Goal: Information Seeking & Learning: Learn about a topic

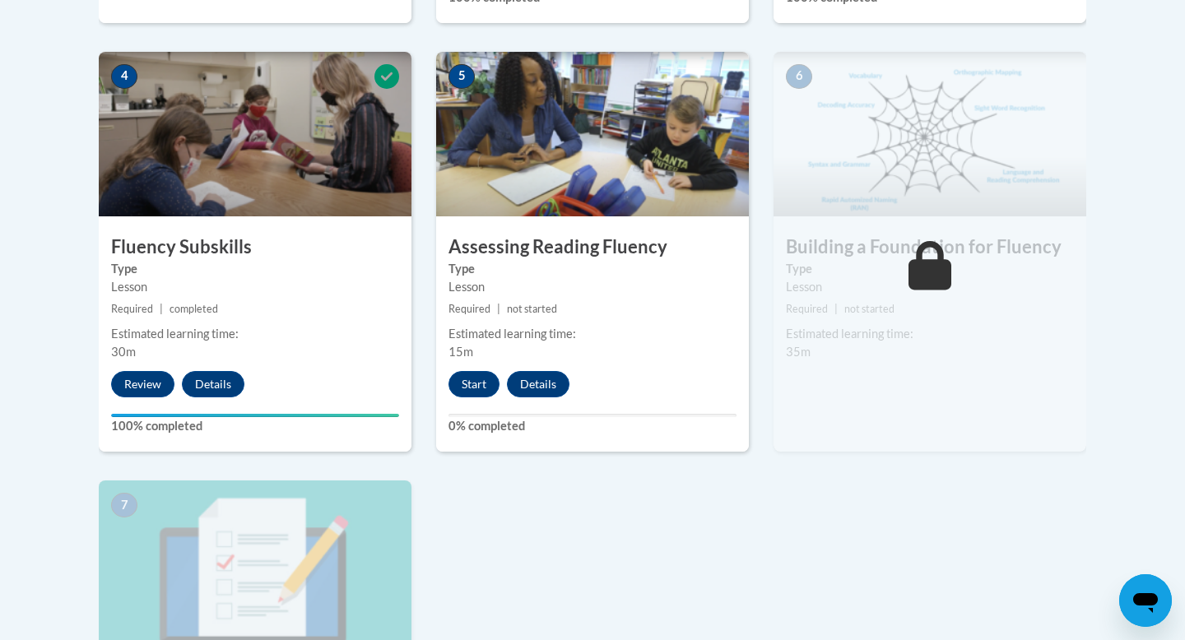
scroll to position [931, 0]
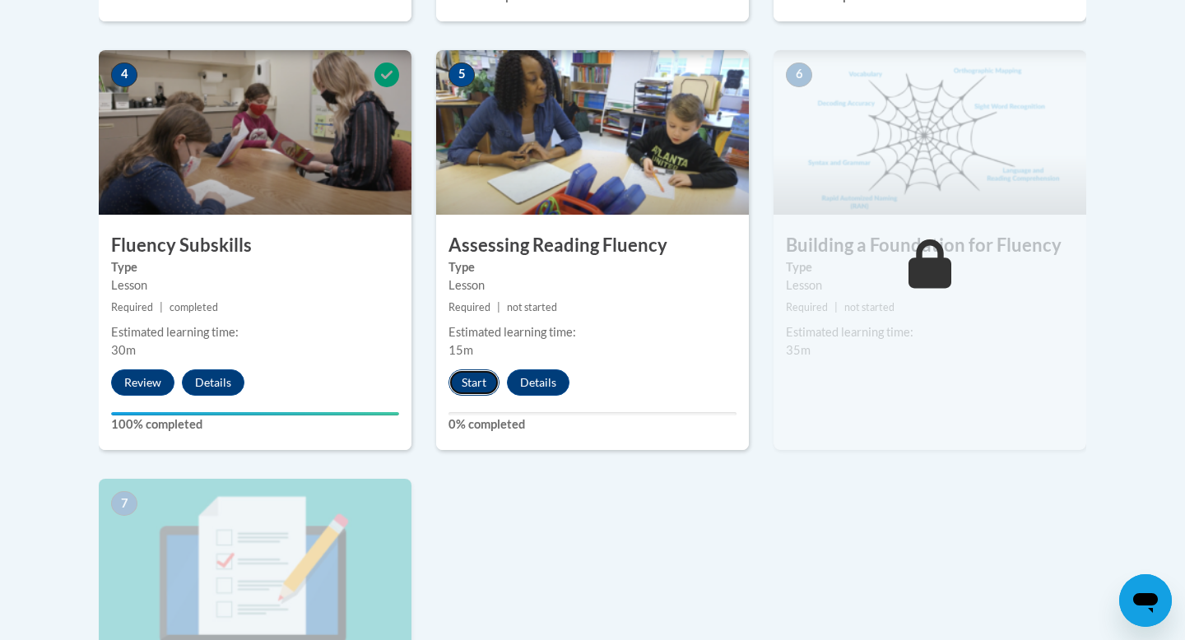
click at [478, 383] on button "Start" at bounding box center [473, 382] width 51 height 26
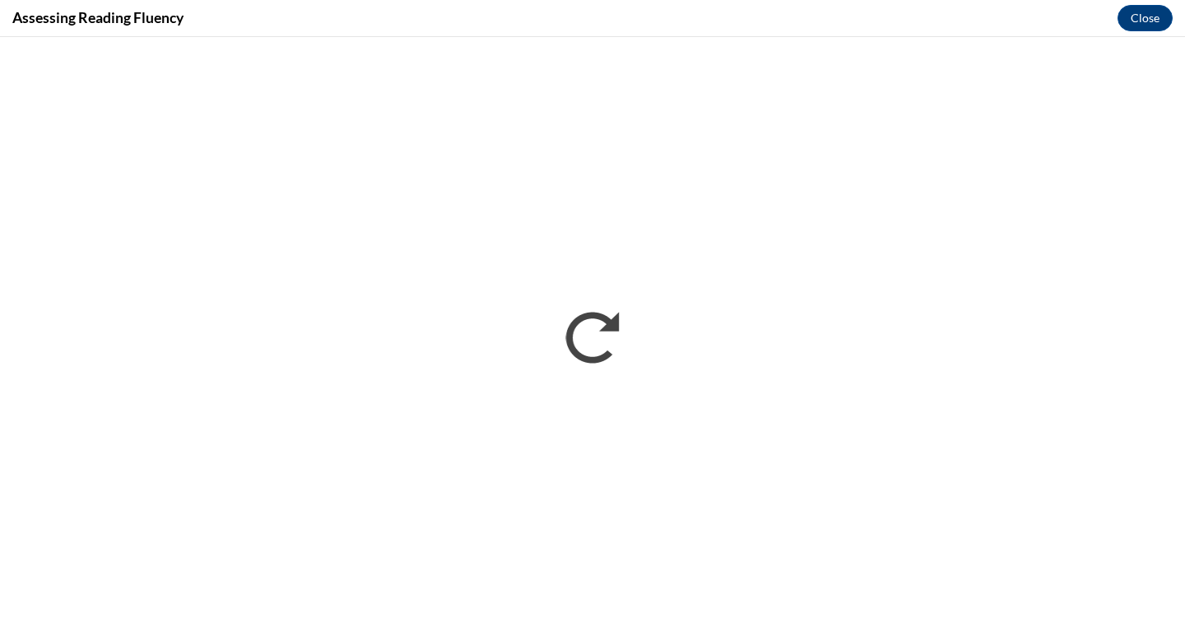
scroll to position [0, 0]
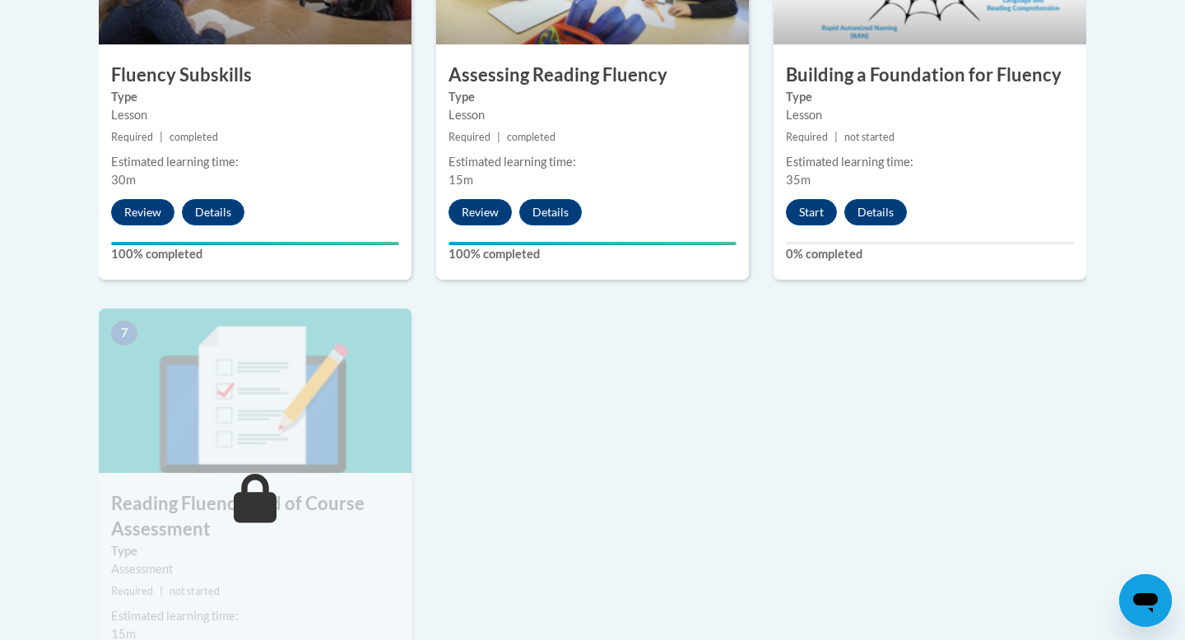
scroll to position [1065, 0]
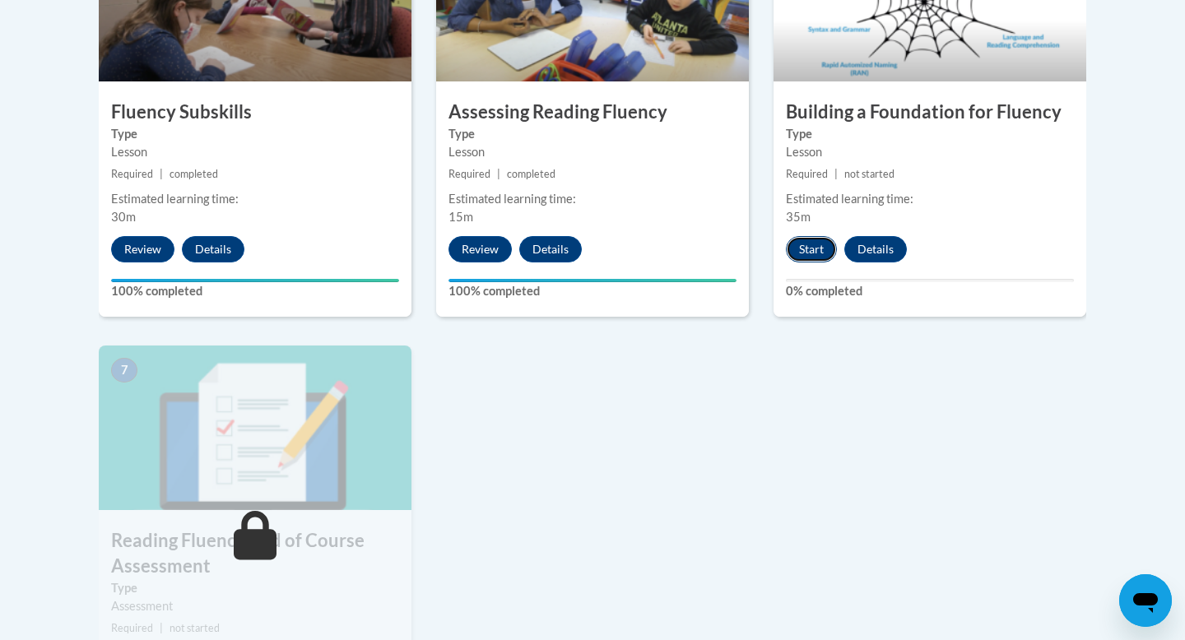
click at [812, 247] on button "Start" at bounding box center [811, 249] width 51 height 26
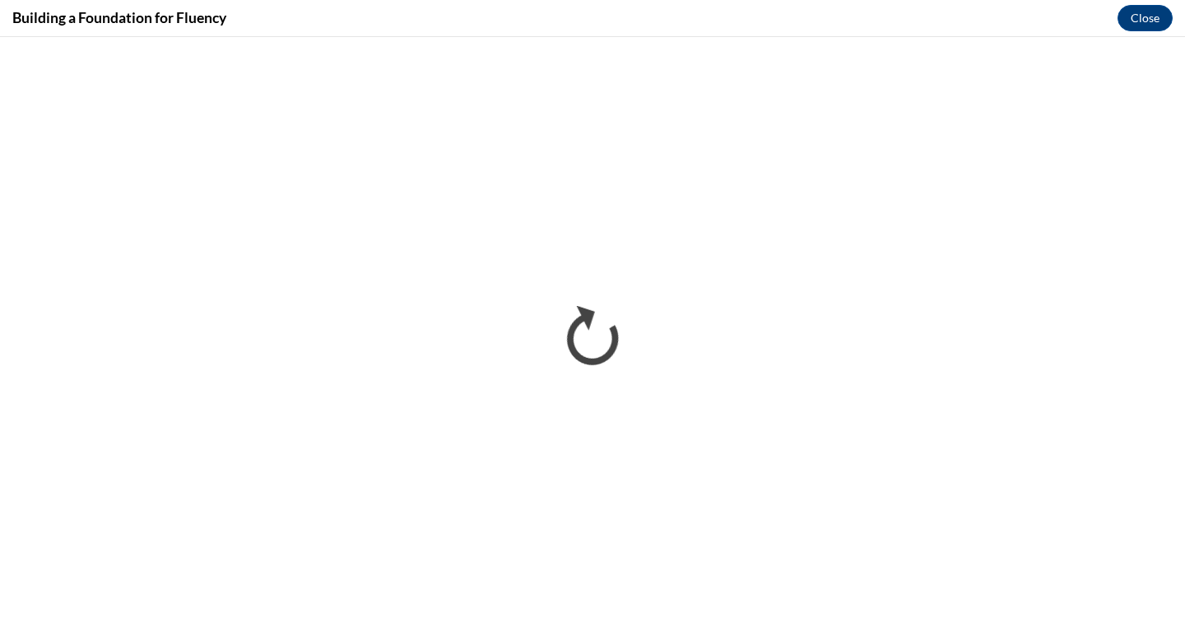
scroll to position [0, 0]
